Goal: Task Accomplishment & Management: Manage account settings

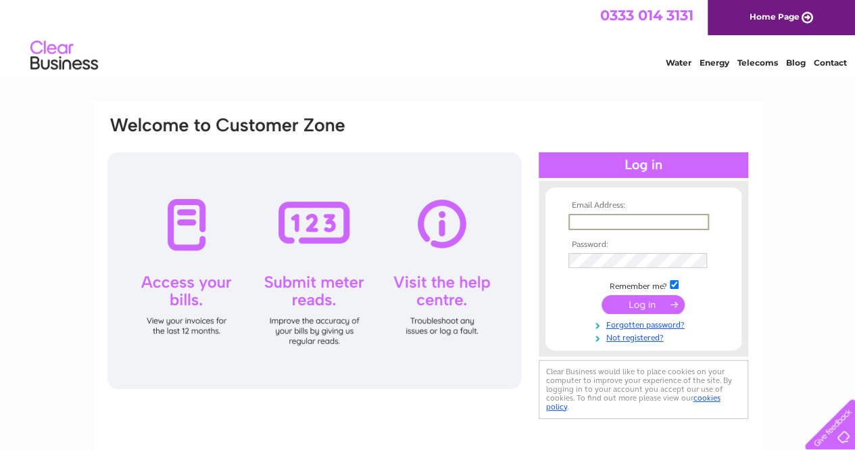
click at [580, 224] on input "text" at bounding box center [639, 222] width 141 height 16
type input "[EMAIL_ADDRESS][DOMAIN_NAME]"
click at [627, 302] on input "submit" at bounding box center [643, 302] width 83 height 19
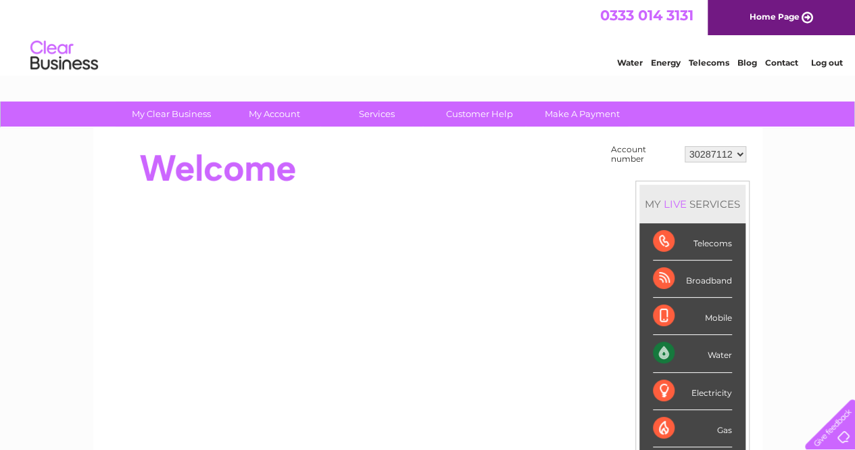
click at [668, 356] on div "Water" at bounding box center [692, 353] width 79 height 37
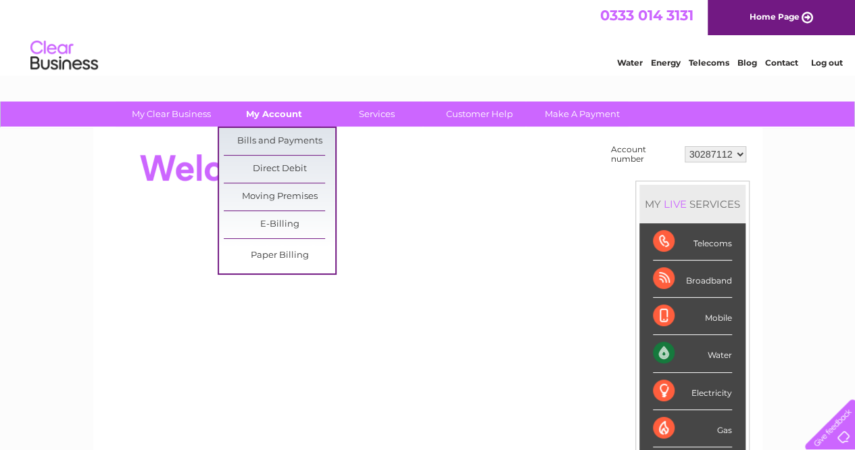
click at [262, 116] on link "My Account" at bounding box center [274, 113] width 112 height 25
click at [266, 143] on link "Bills and Payments" at bounding box center [280, 141] width 112 height 27
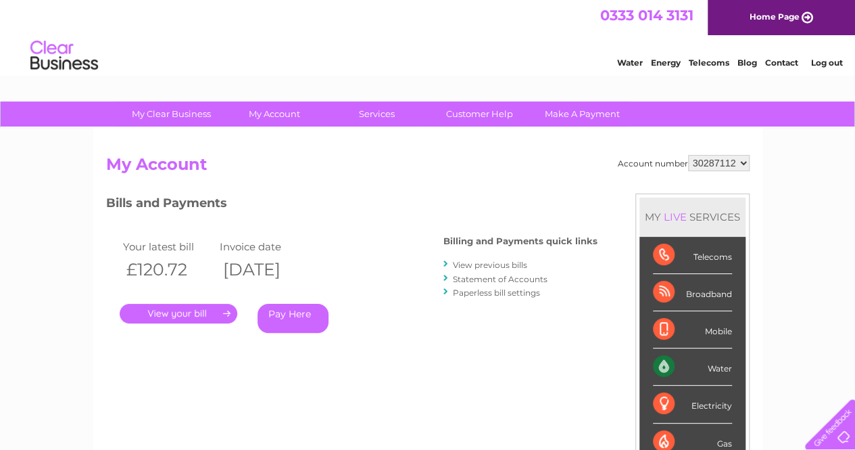
click at [161, 306] on link "." at bounding box center [179, 314] width 118 height 20
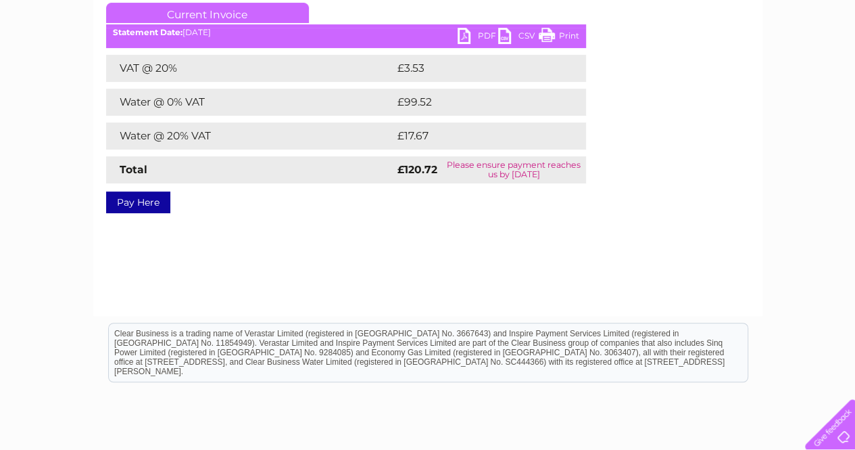
scroll to position [97, 0]
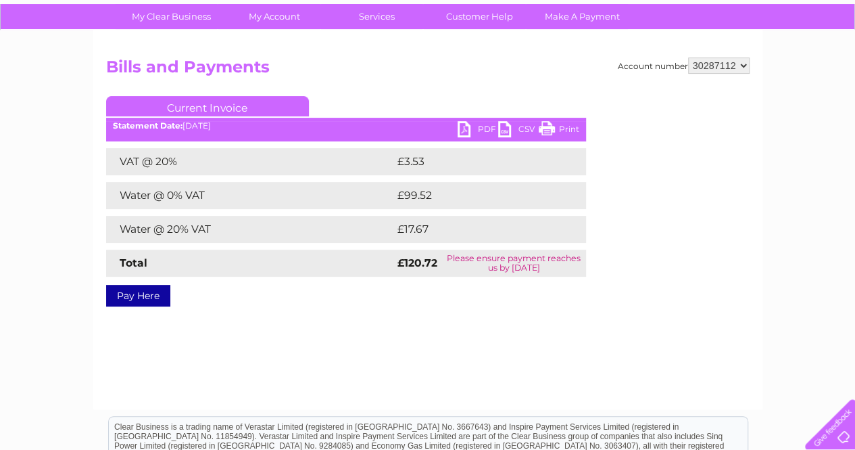
click at [478, 129] on link "PDF" at bounding box center [478, 131] width 41 height 20
